Goal: Transaction & Acquisition: Purchase product/service

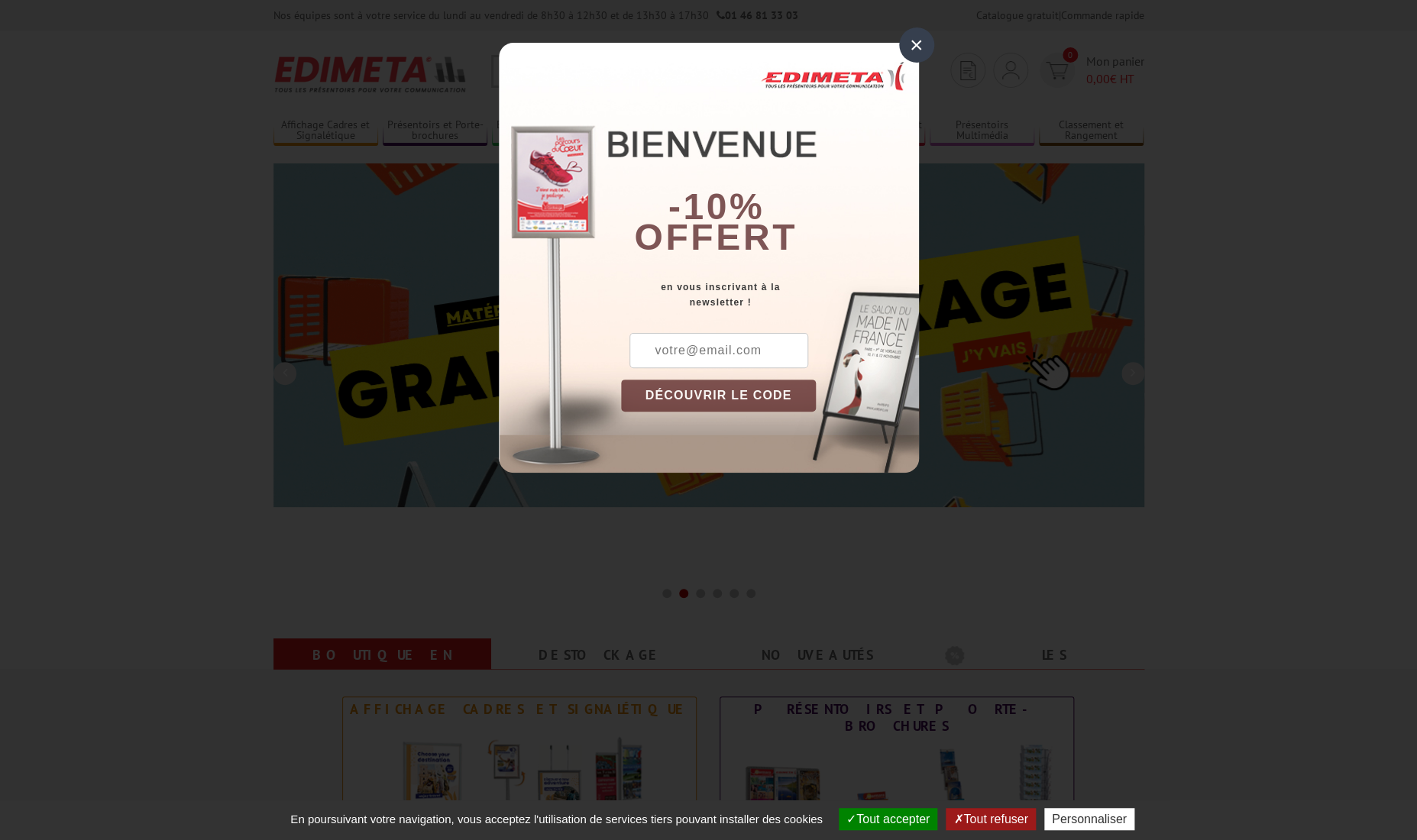
click at [921, 45] on div "×" at bounding box center [916, 45] width 35 height 35
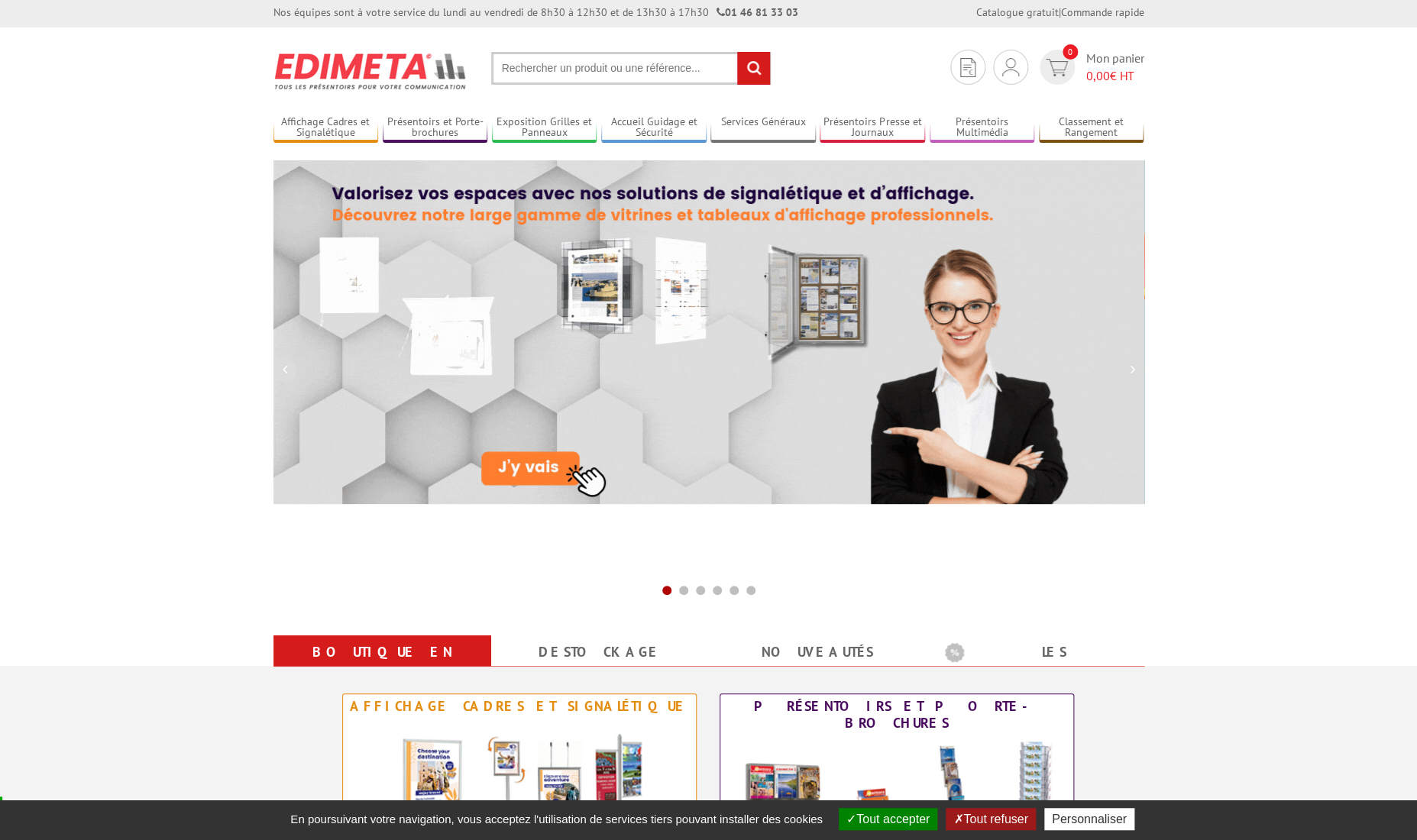
scroll to position [5, 0]
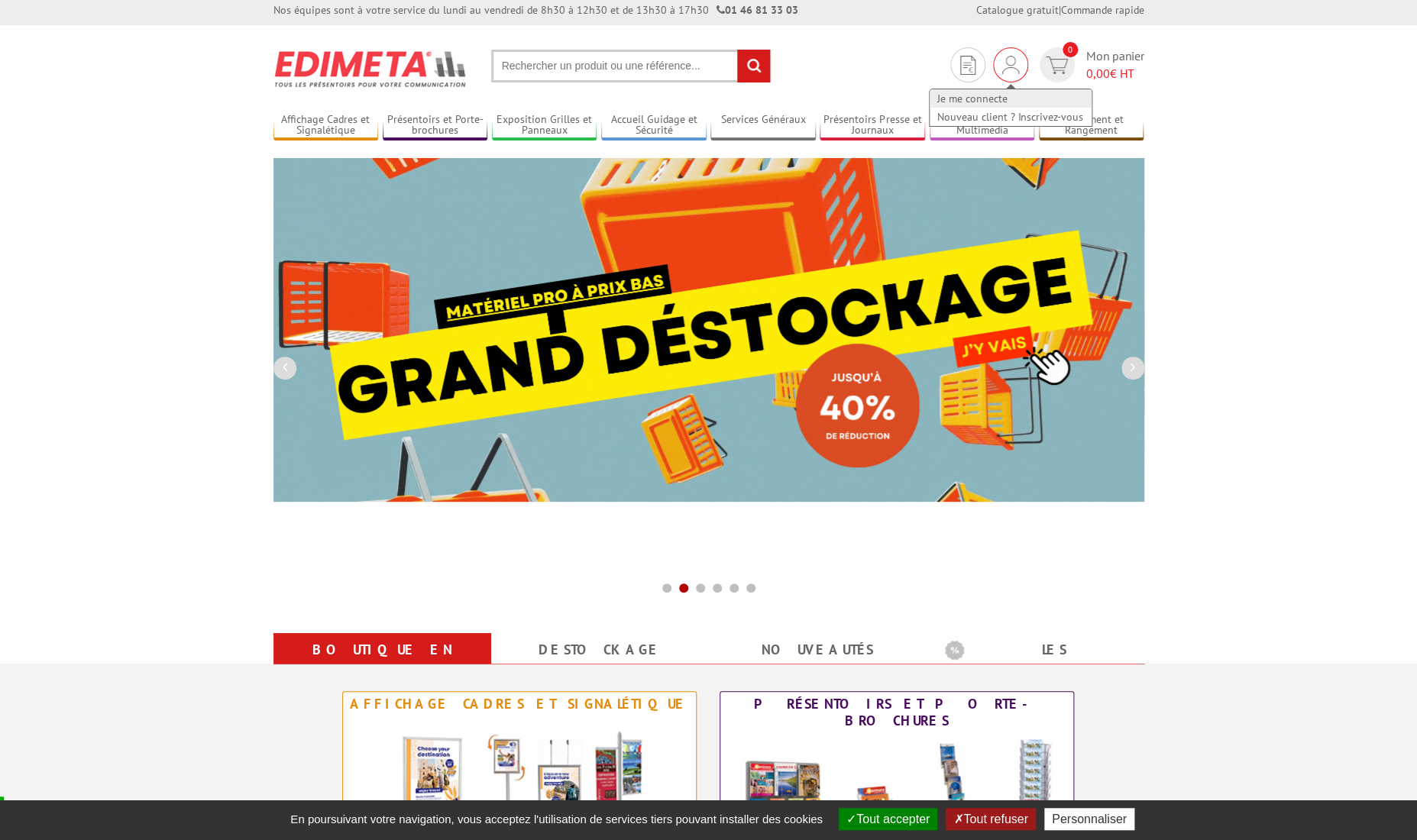
click at [993, 99] on link "Je me connecte" at bounding box center [1010, 98] width 162 height 18
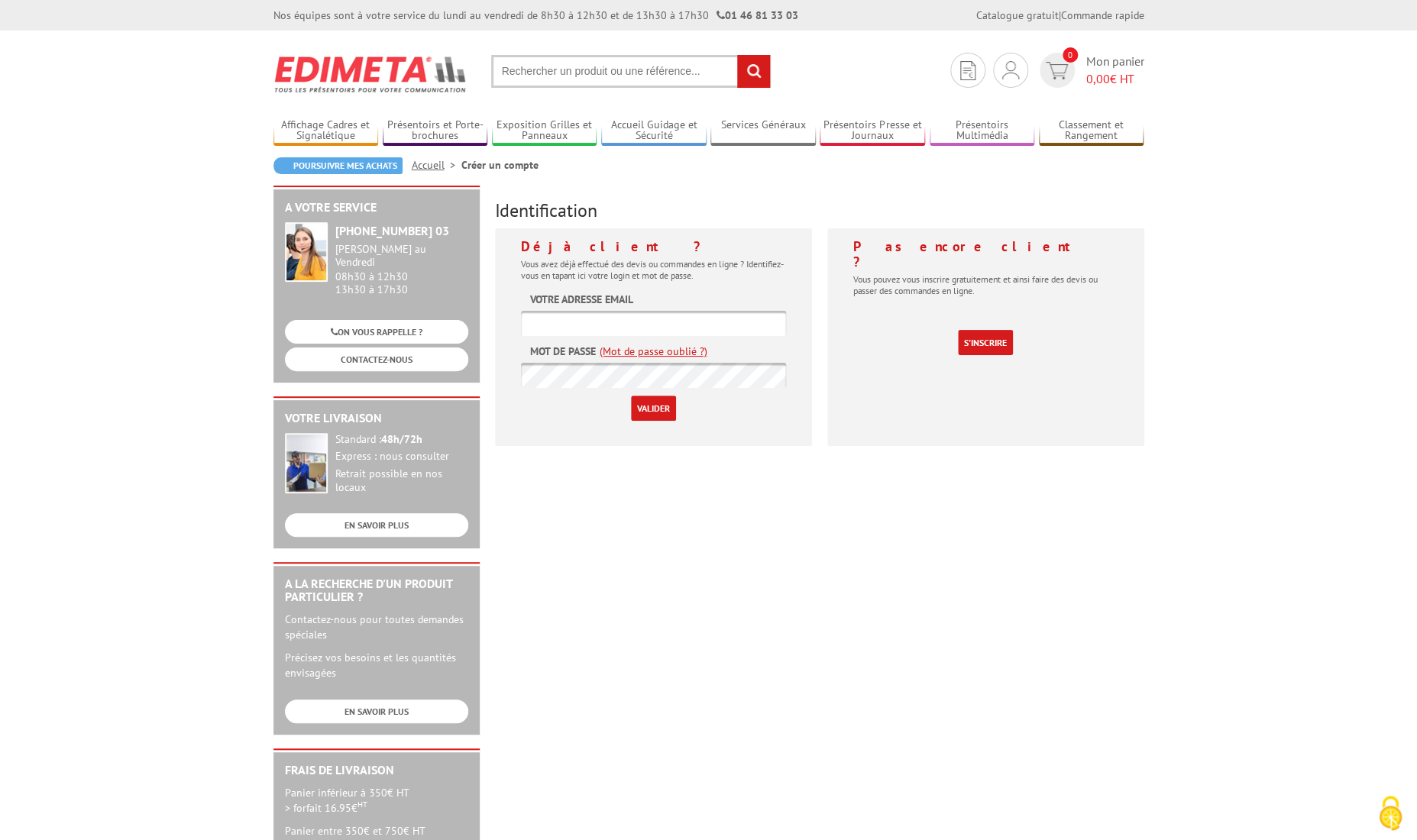
click at [629, 320] on input "text" at bounding box center [653, 323] width 265 height 25
type input "scoppubadhesive@gmail.com"
click at [631, 395] on input "Valider" at bounding box center [654, 408] width 45 height 25
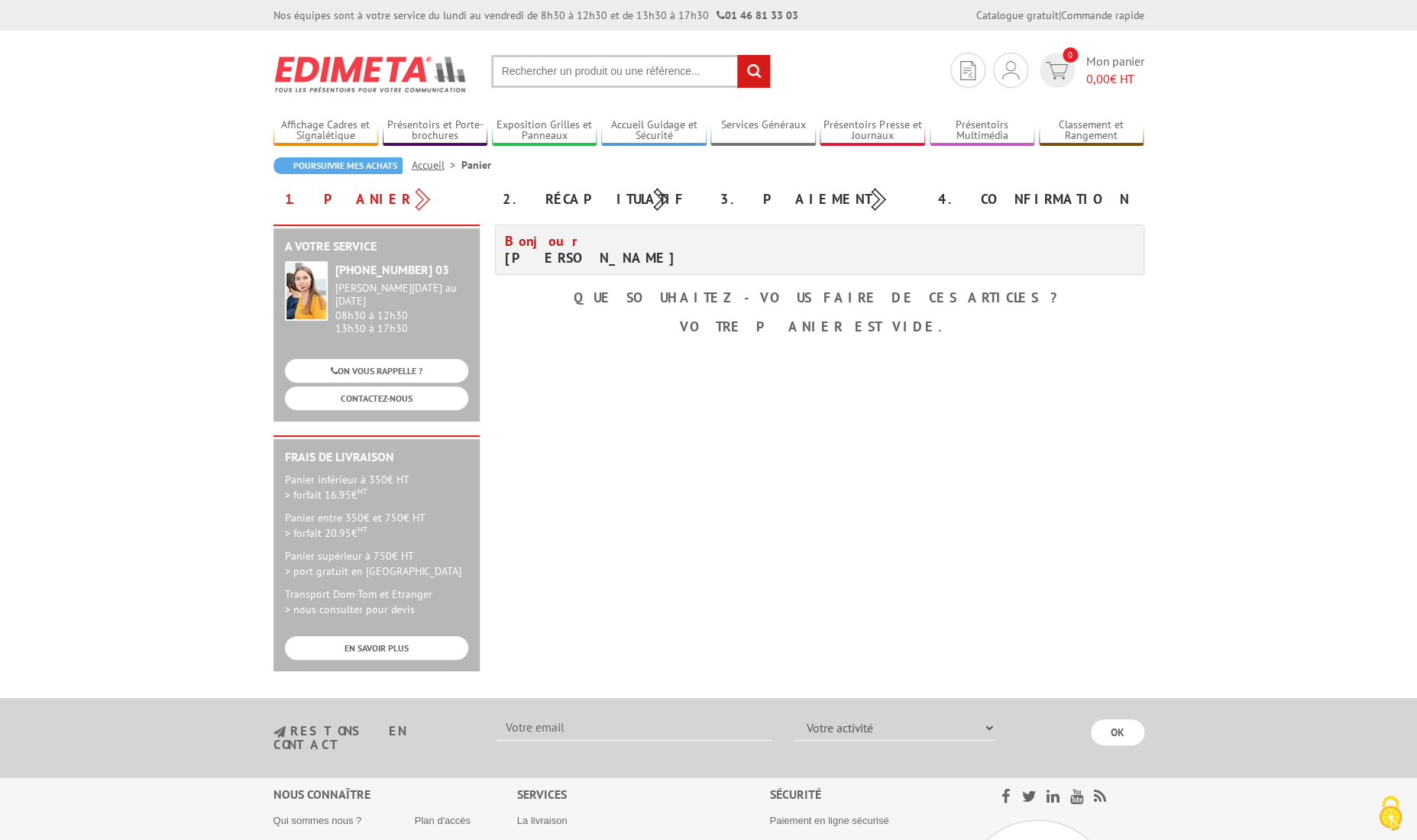
click at [640, 71] on input "text" at bounding box center [630, 71] width 279 height 33
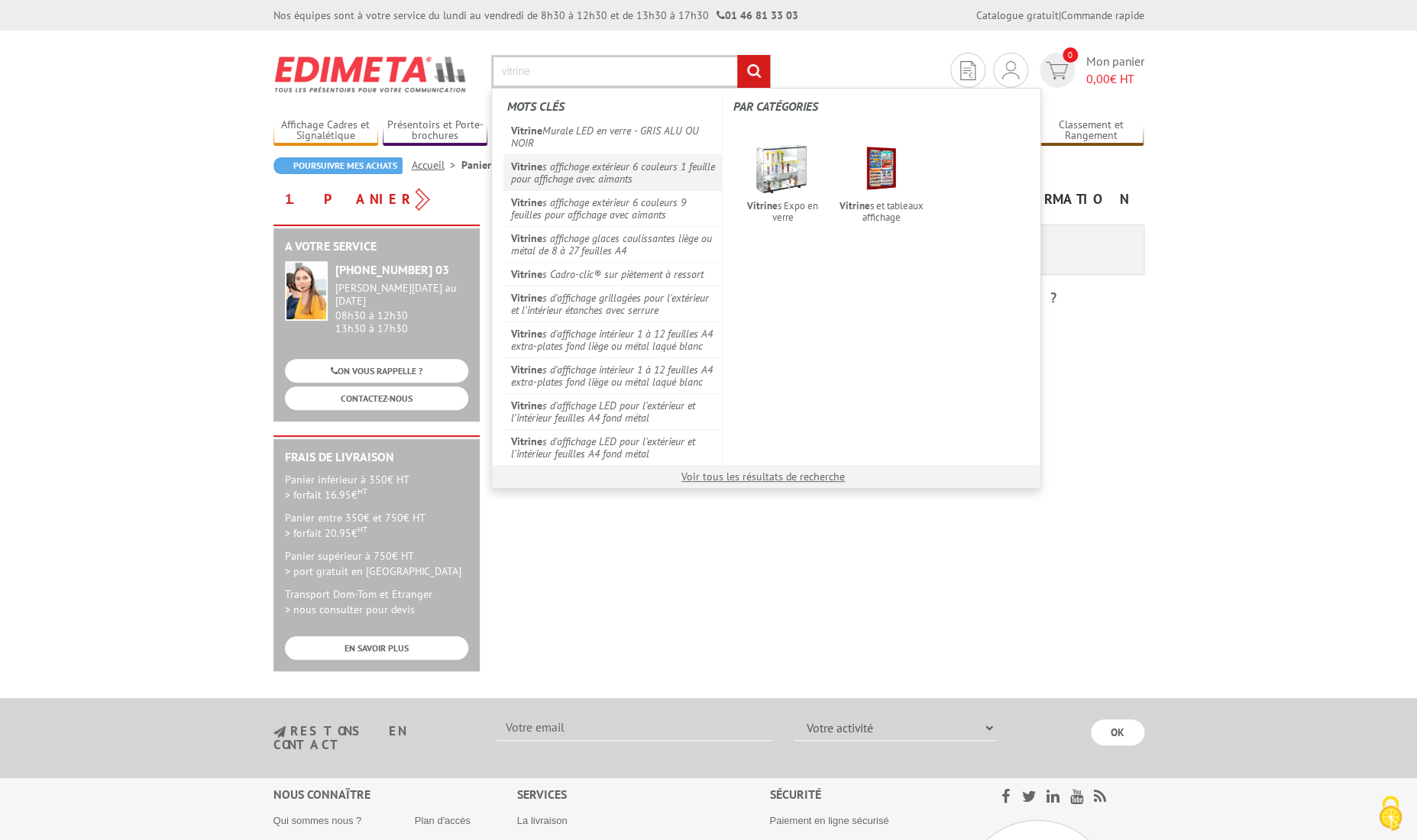
type input "vitrine"
click at [637, 182] on link "Vitrine s affichage extérieur 6 couleurs 1 feuille pour affichage avec aimants" at bounding box center [613, 172] width 219 height 36
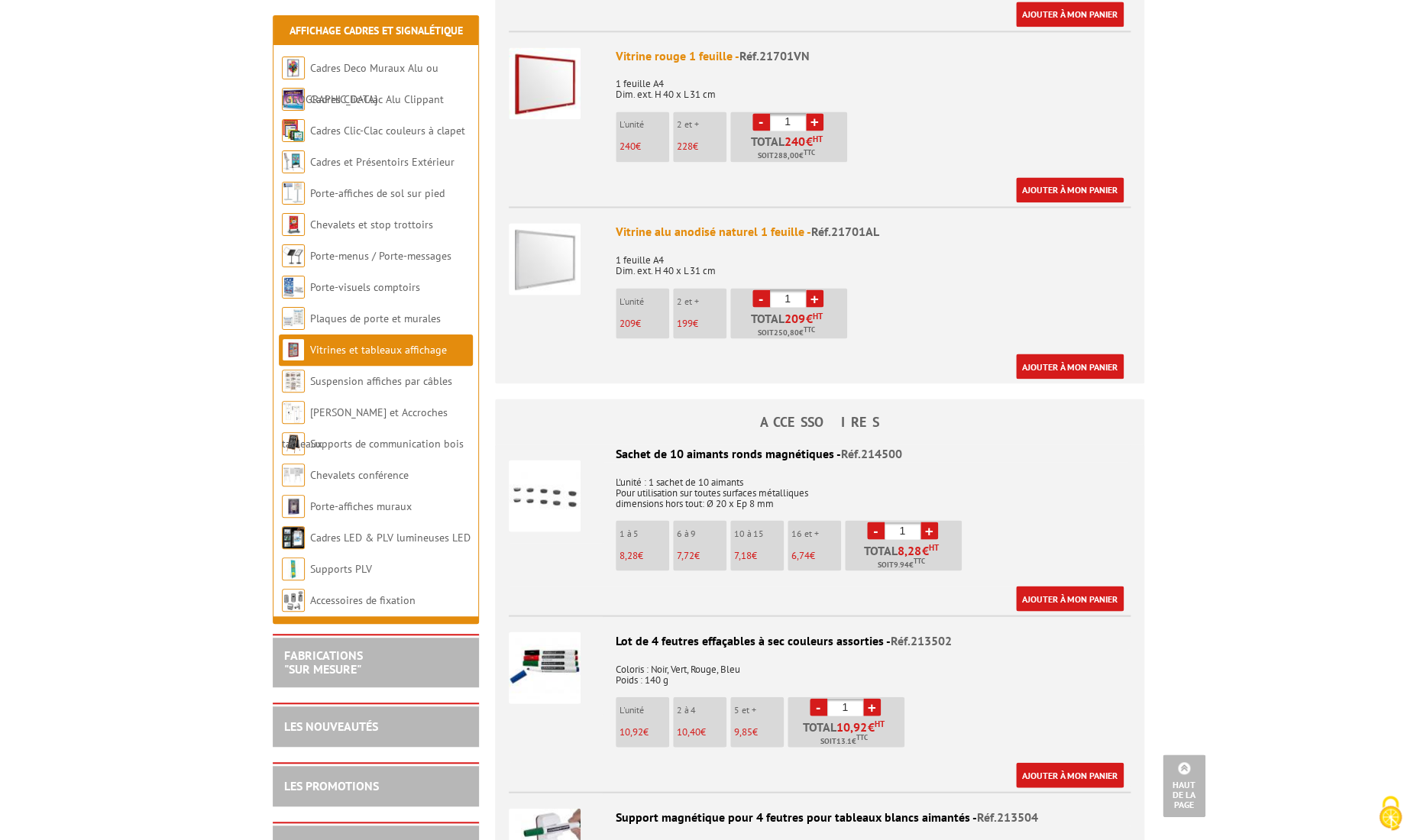
scroll to position [1028, 0]
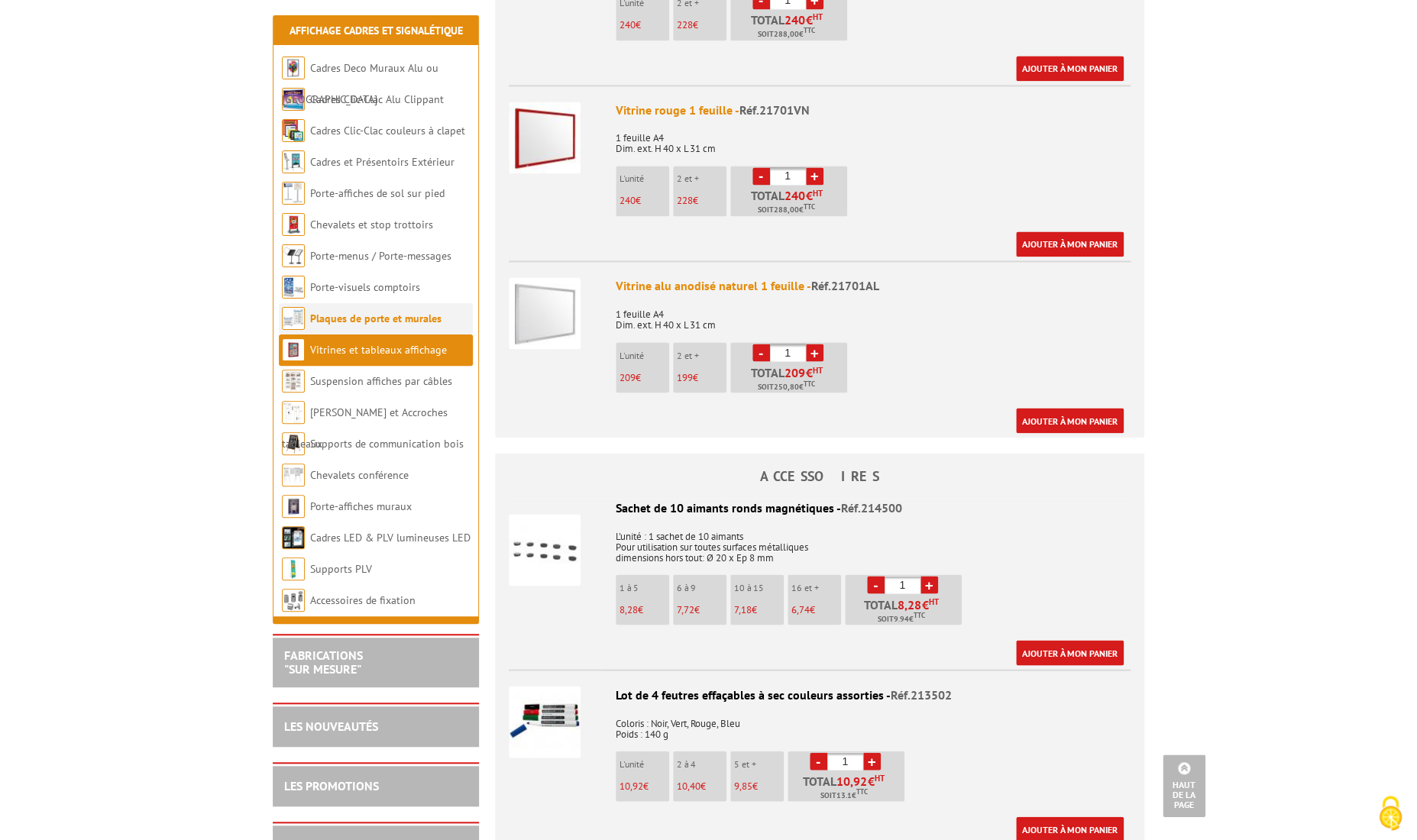
click at [352, 322] on link "Plaques de porte et murales" at bounding box center [376, 319] width 132 height 14
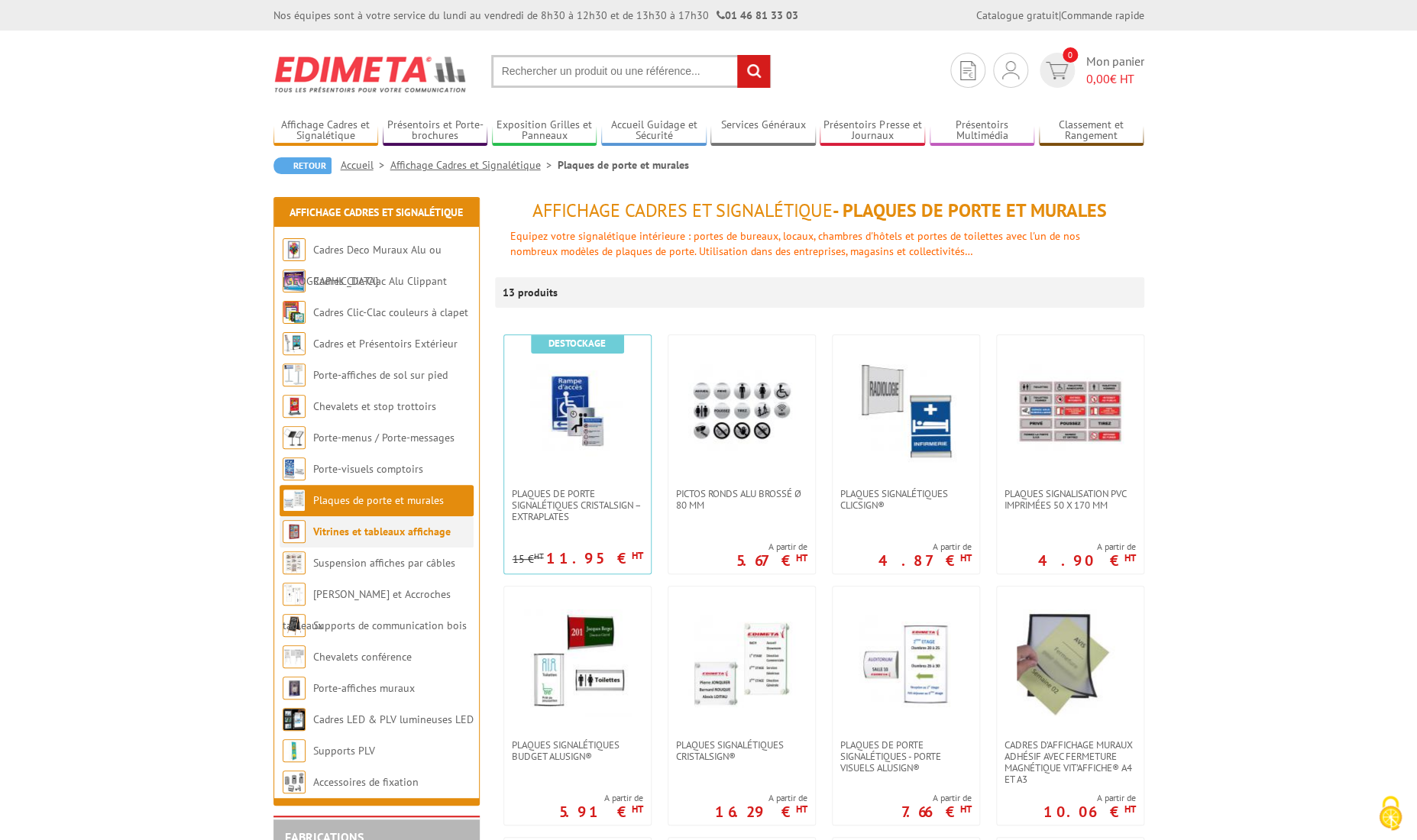
click at [389, 535] on link "Vitrines et tableaux affichage" at bounding box center [382, 532] width 138 height 14
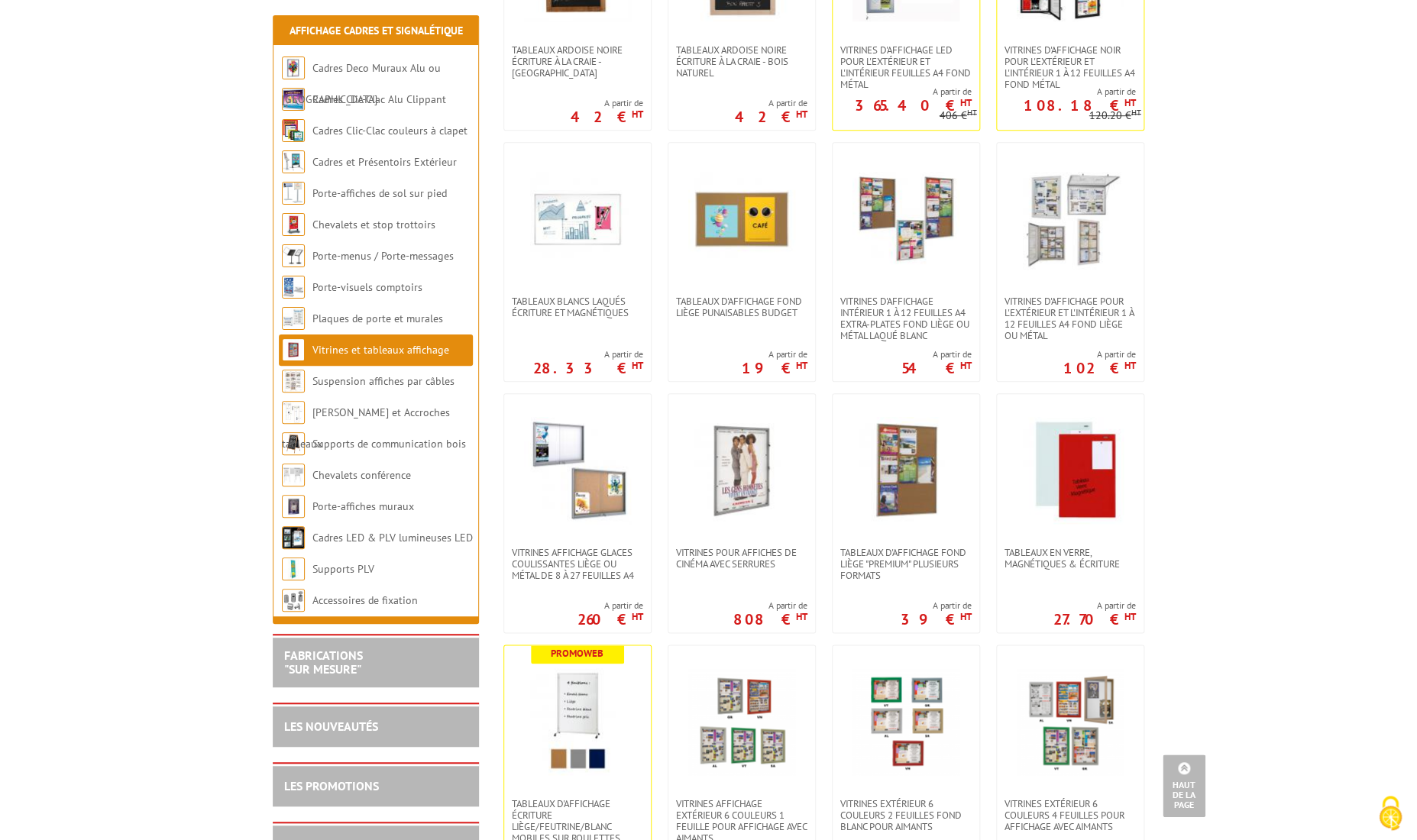
scroll to position [431, 0]
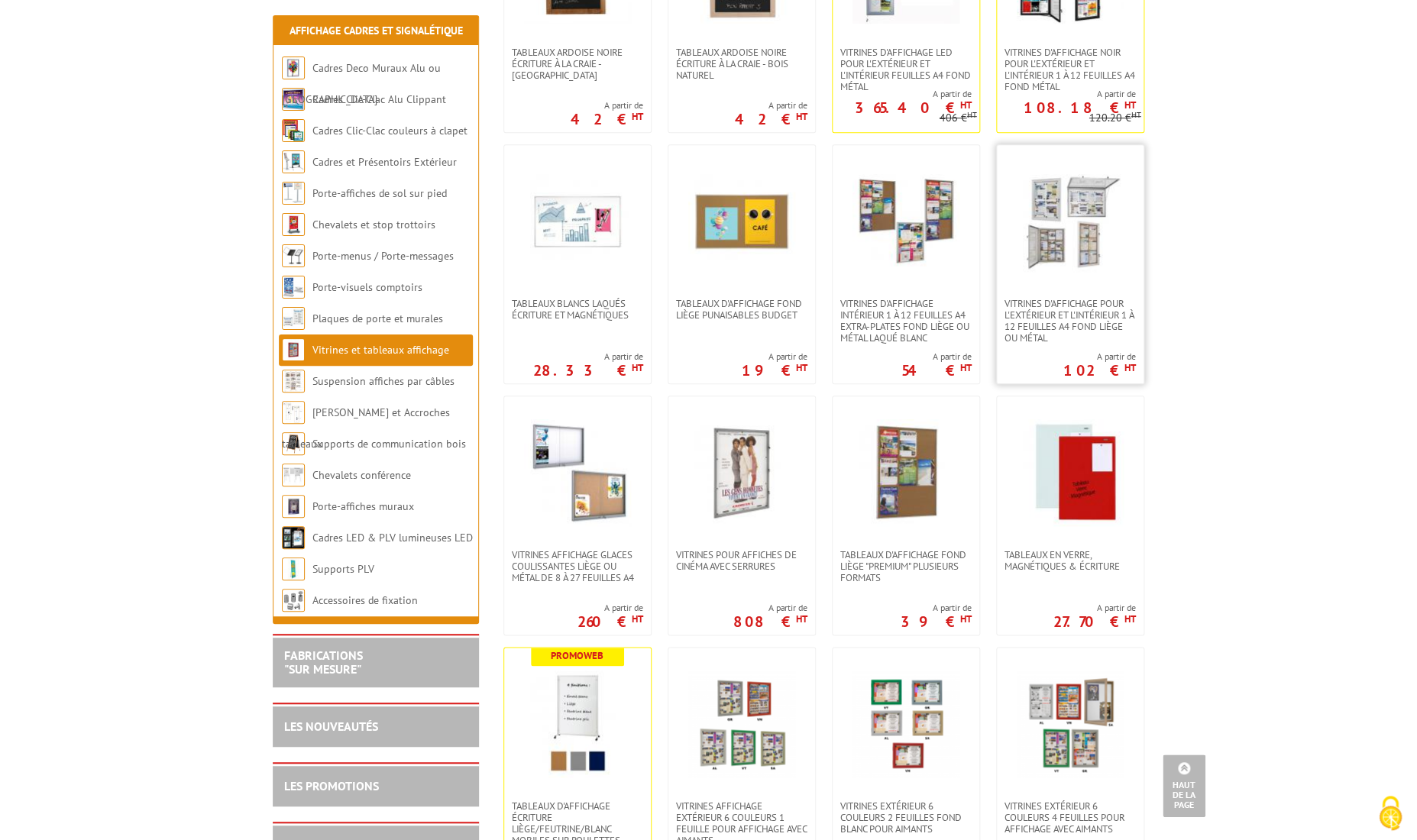
click at [1057, 225] on img at bounding box center [1069, 222] width 107 height 107
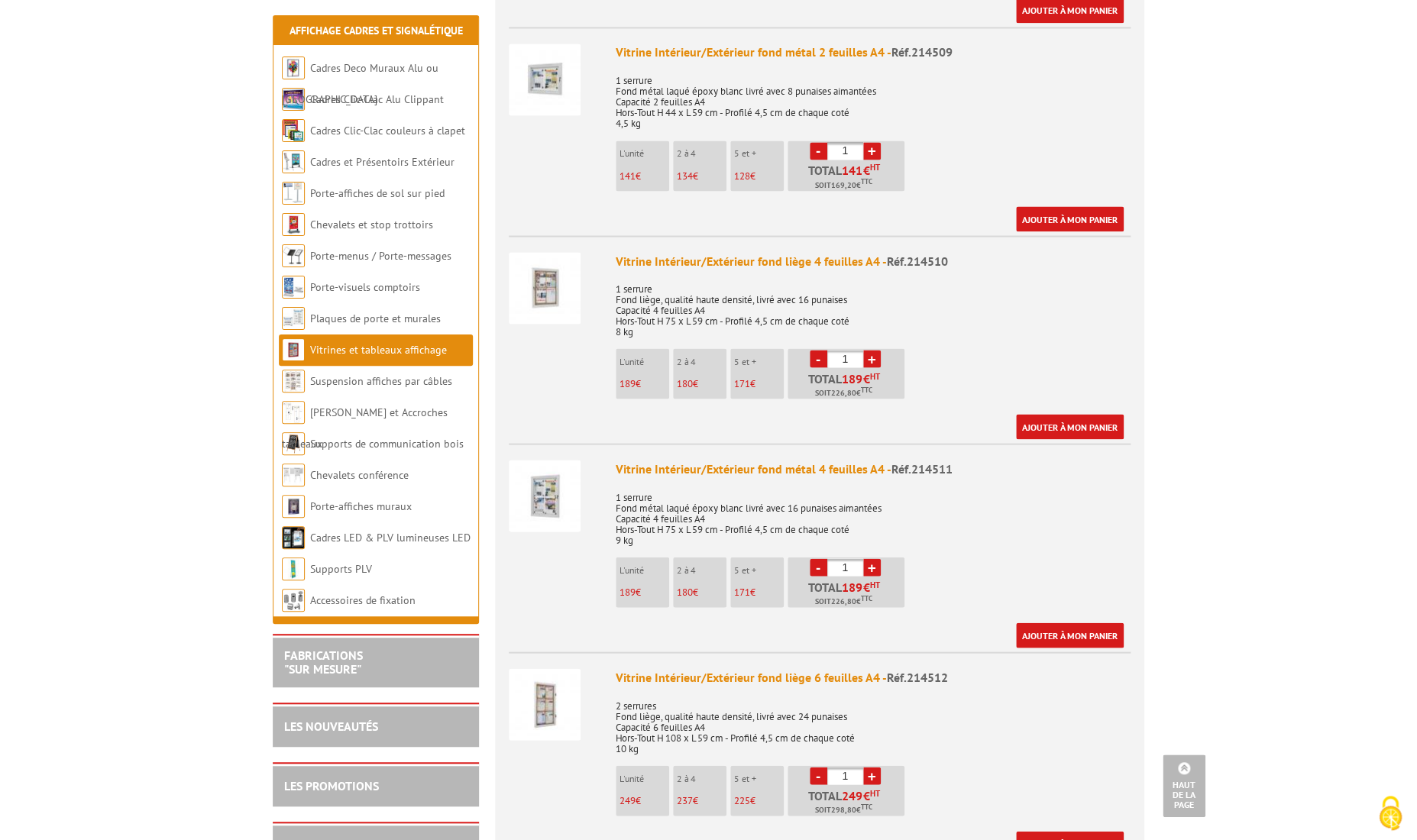
scroll to position [1253, 0]
